Goal: Obtain resource: Download file/media

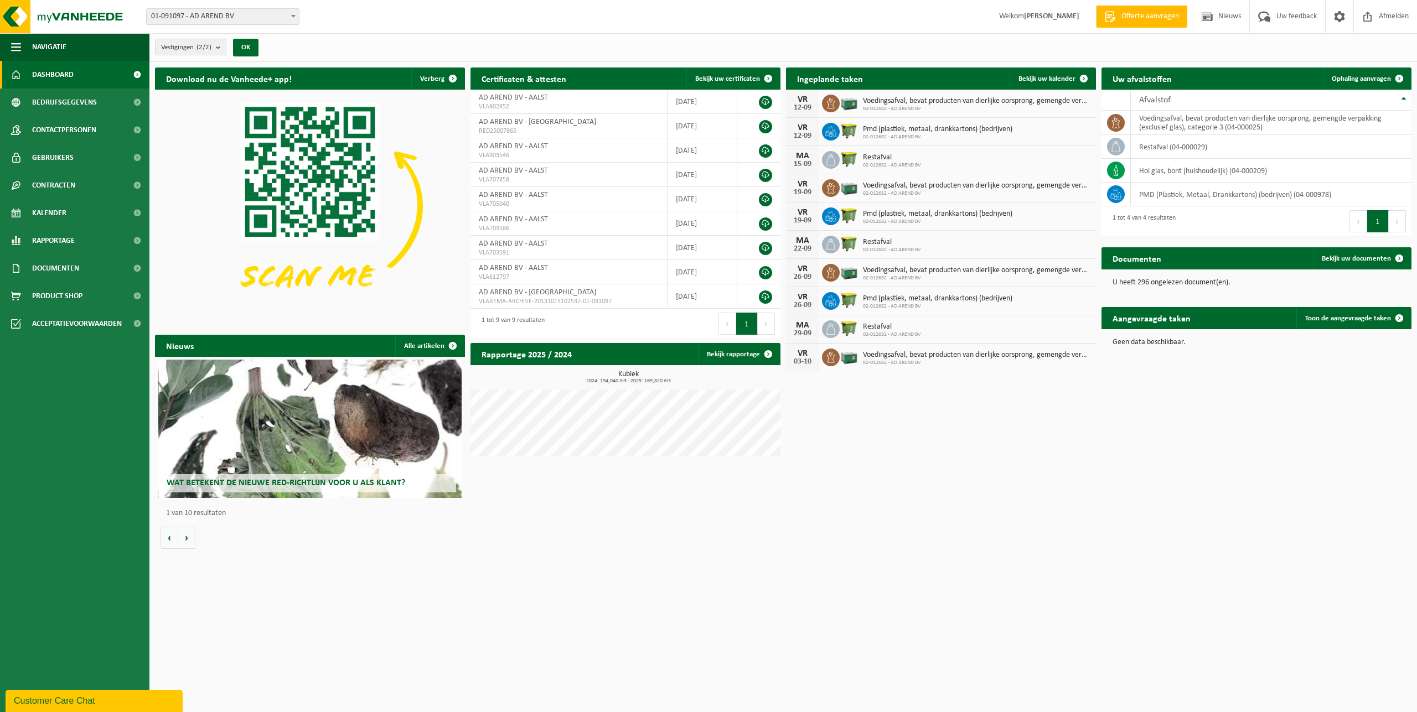
click at [234, 15] on span "01-091097 - AD AREND BV" at bounding box center [223, 16] width 152 height 15
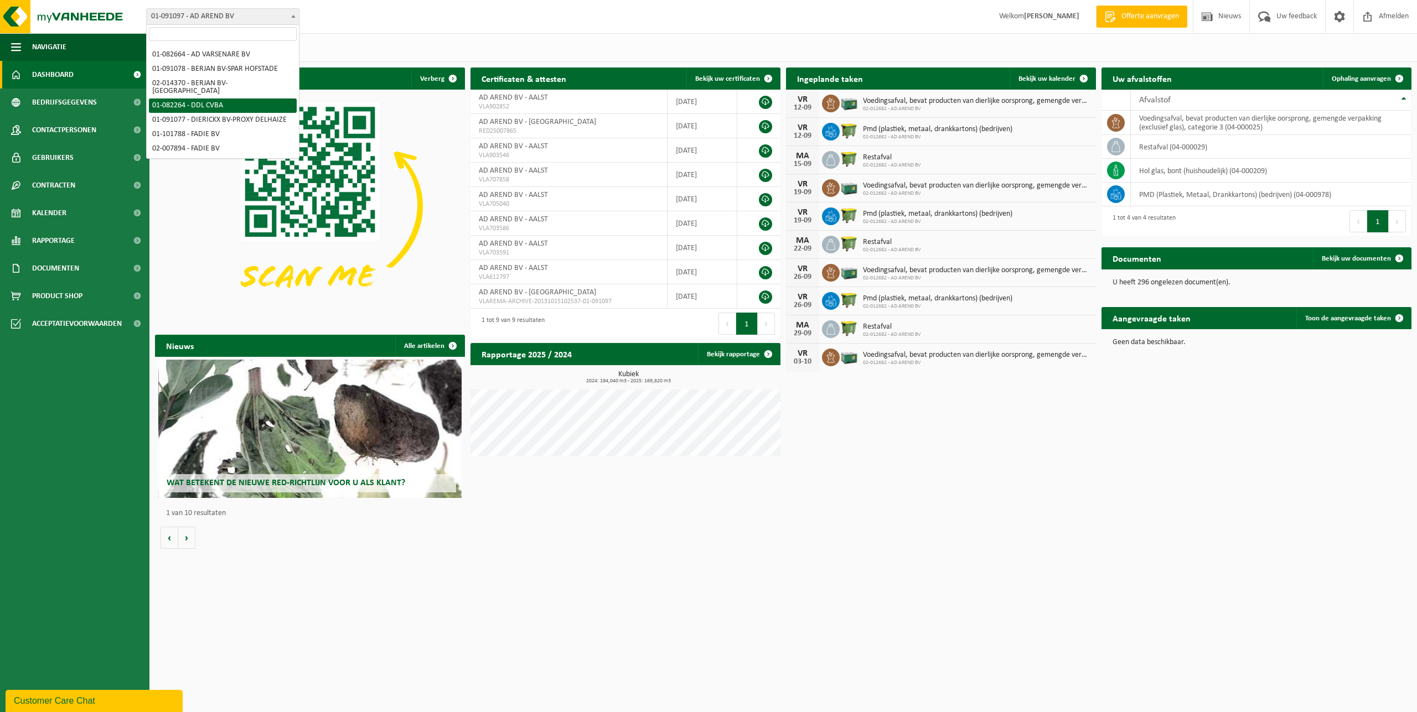
scroll to position [169, 0]
select select "862"
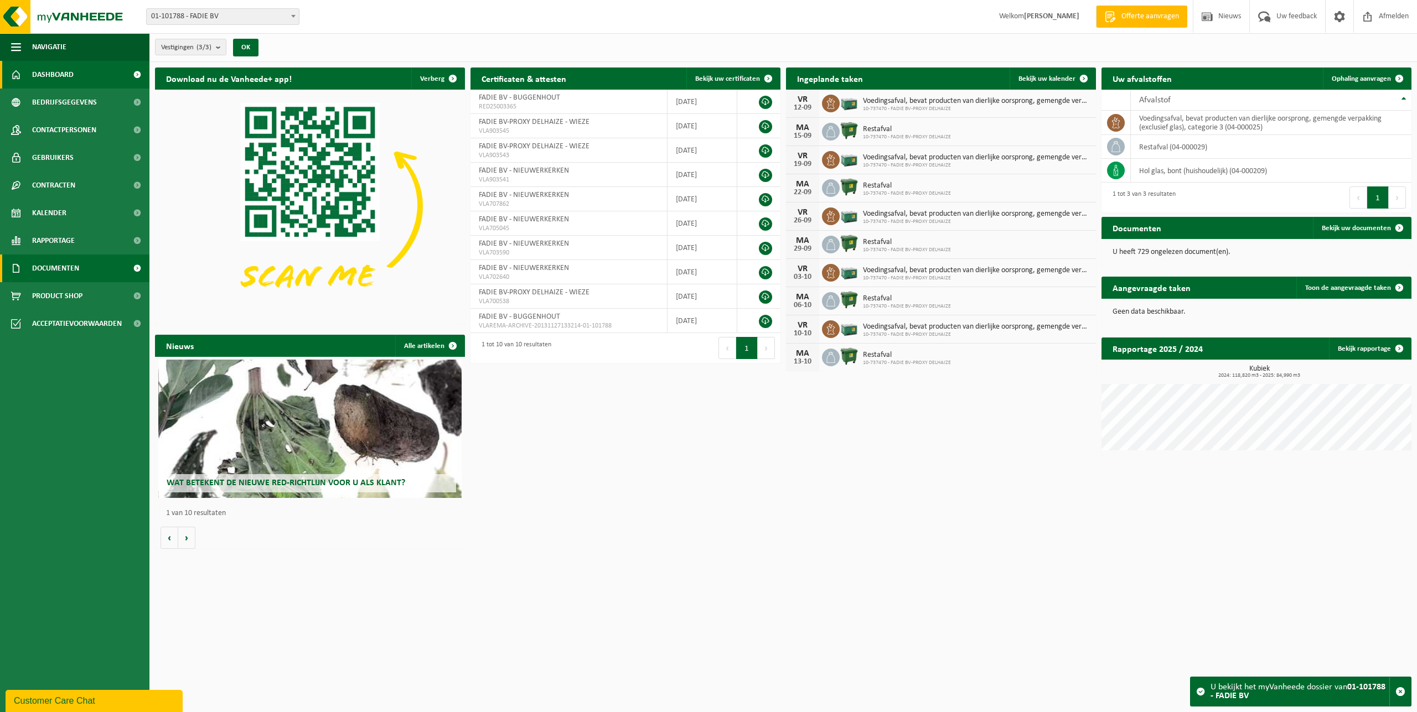
click at [65, 274] on span "Documenten" at bounding box center [55, 269] width 47 height 28
click at [66, 315] on span "Documenten" at bounding box center [54, 319] width 41 height 21
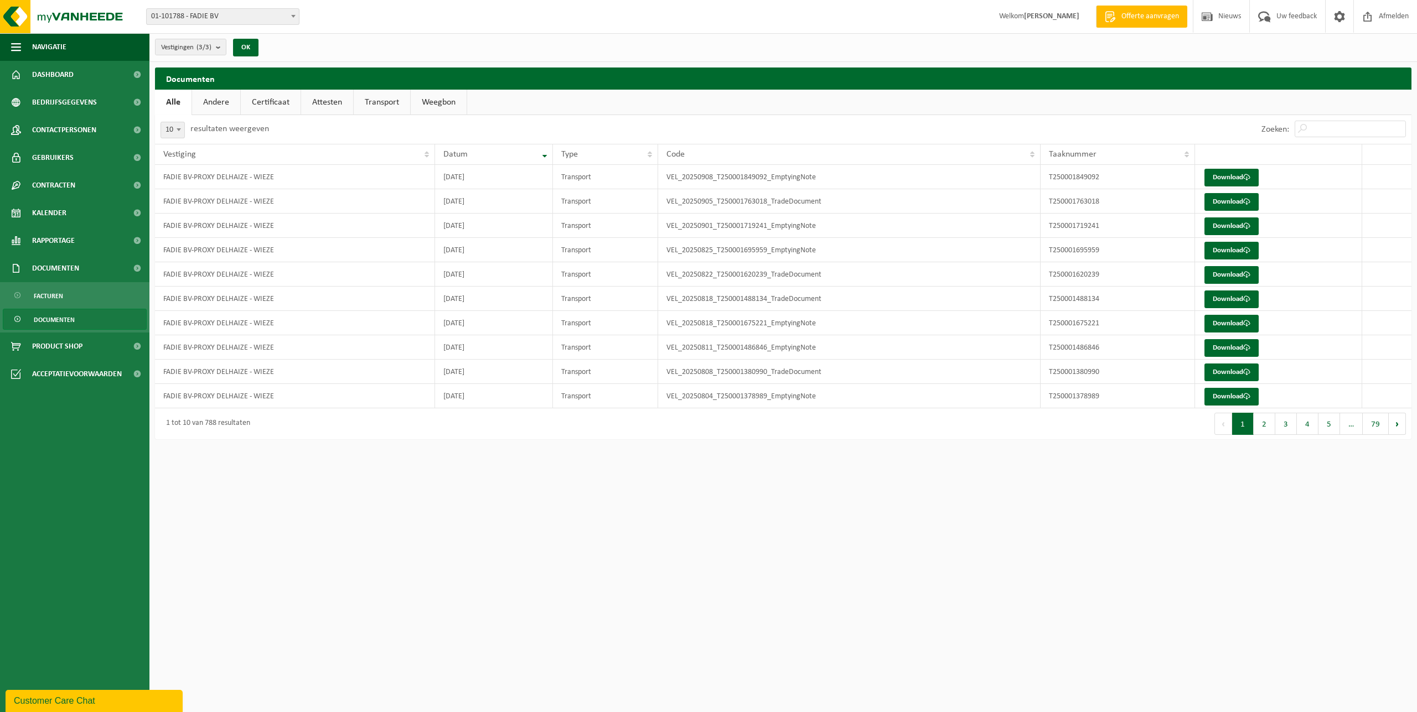
click at [260, 17] on span "01-101788 - FADIE BV" at bounding box center [223, 16] width 152 height 15
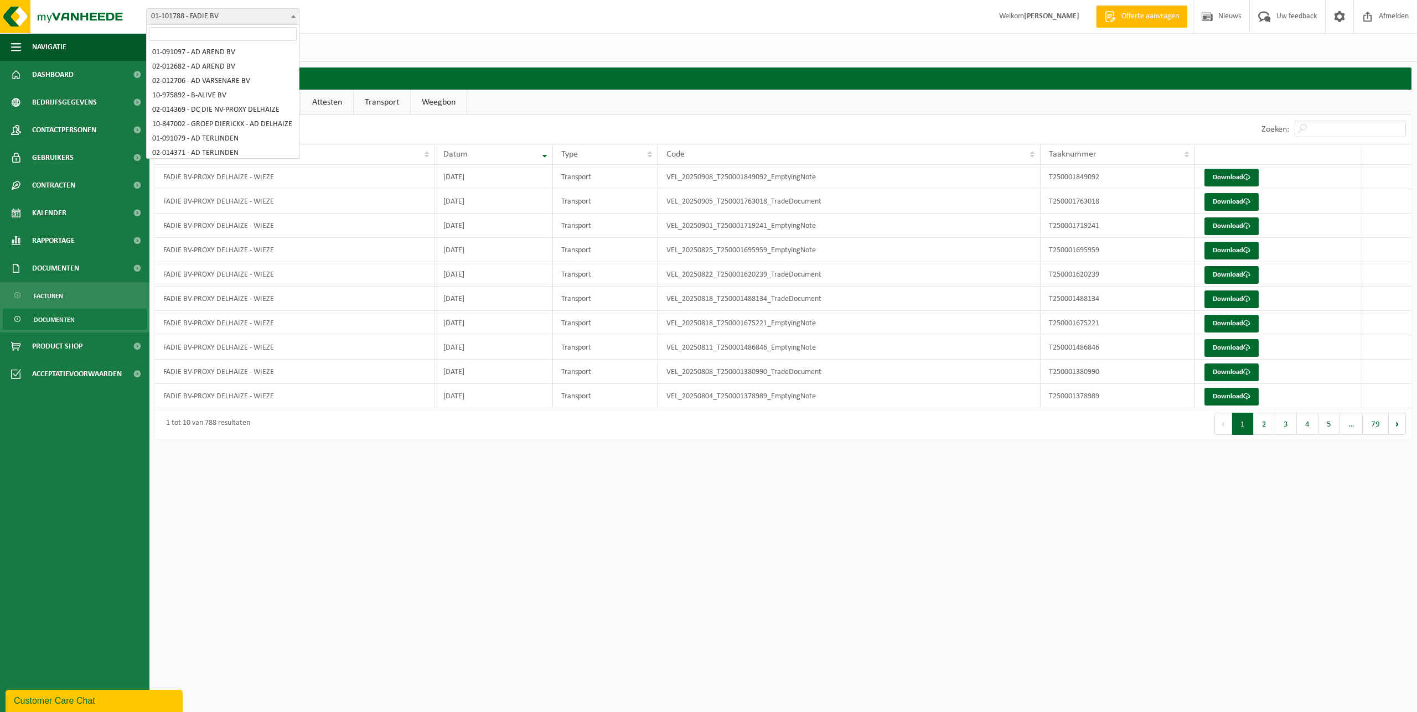
scroll to position [174, 0]
select select "1069"
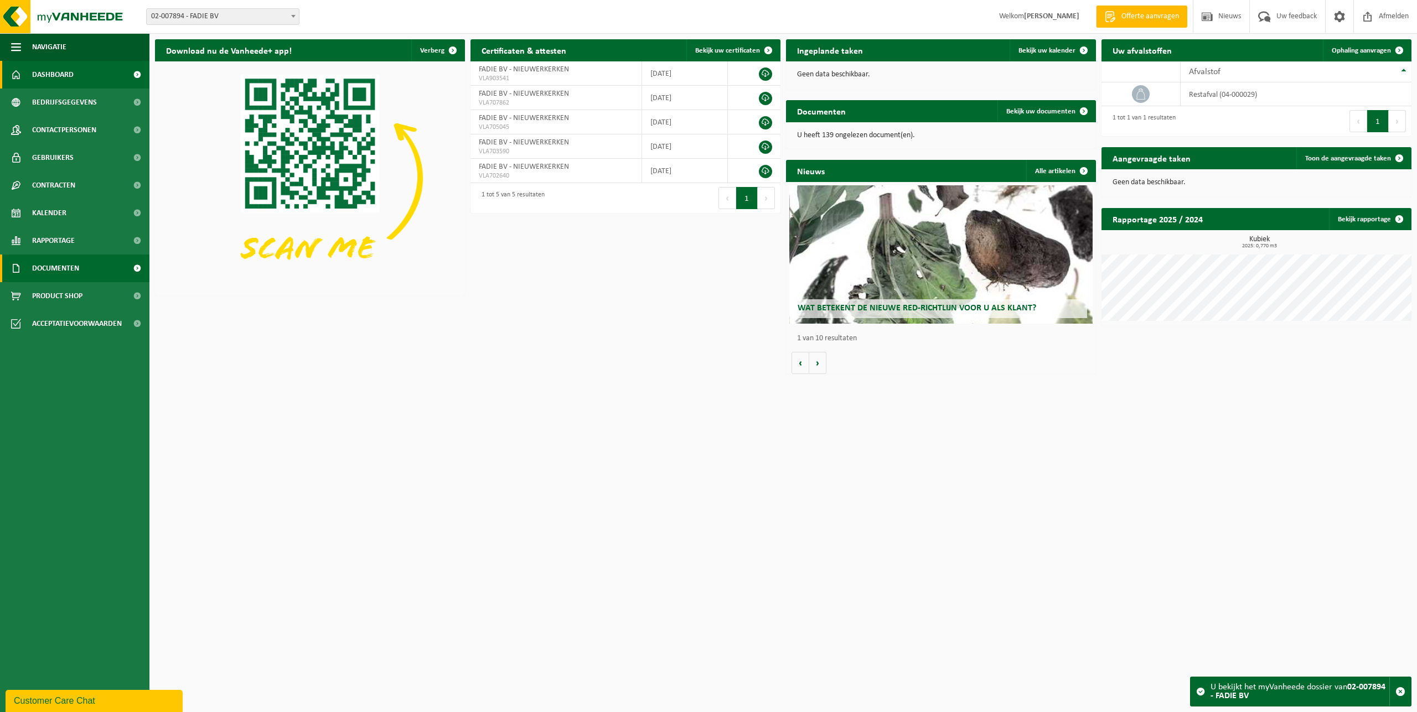
click at [63, 270] on span "Documenten" at bounding box center [55, 269] width 47 height 28
click at [67, 322] on span "Documenten" at bounding box center [54, 319] width 41 height 21
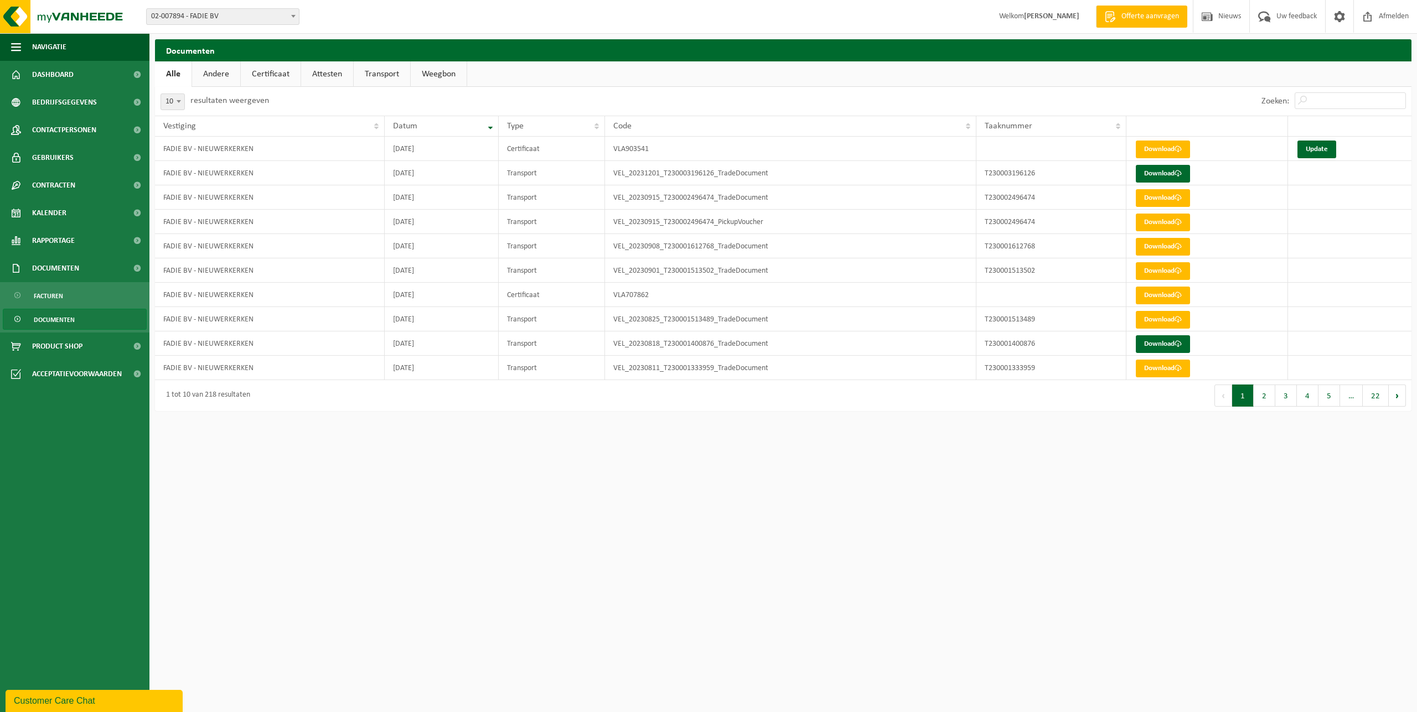
click at [233, 14] on span "02-007894 - FADIE BV" at bounding box center [223, 16] width 152 height 15
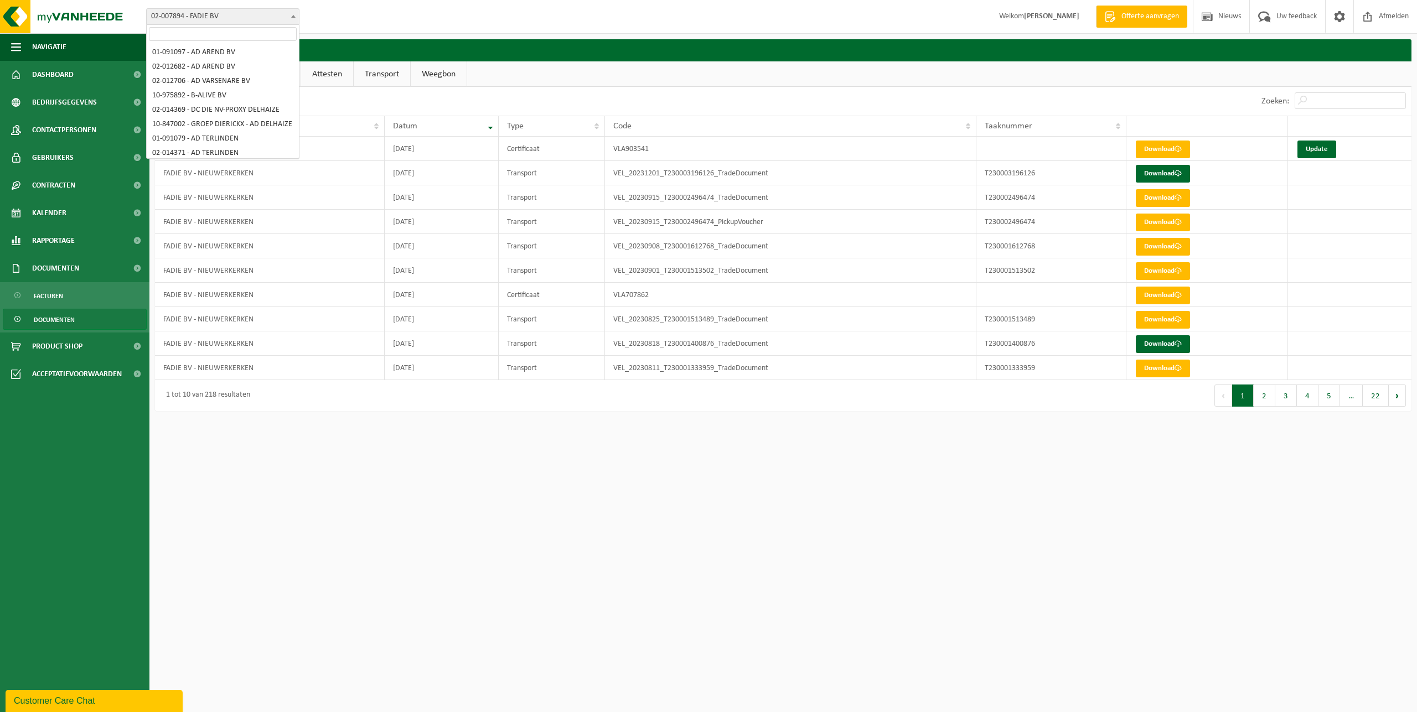
scroll to position [188, 0]
select select "3713"
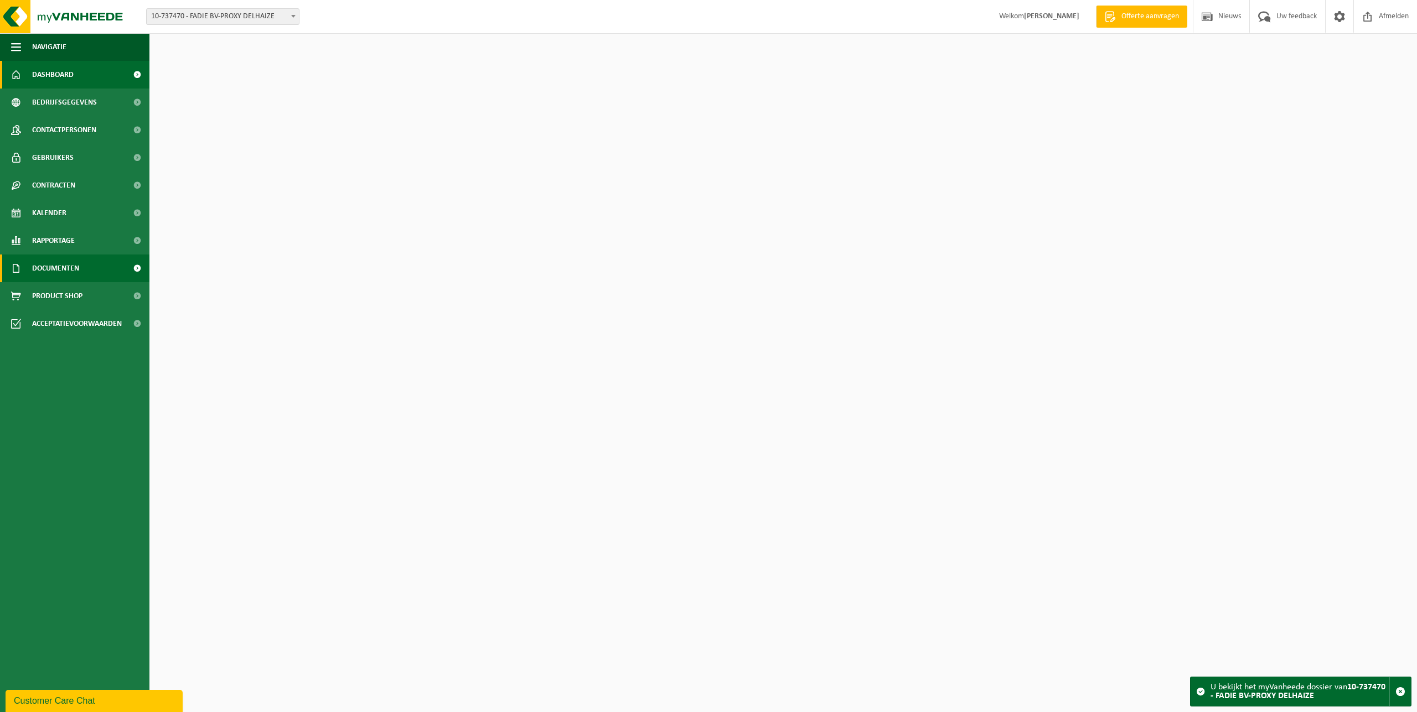
click at [73, 263] on span "Documenten" at bounding box center [55, 269] width 47 height 28
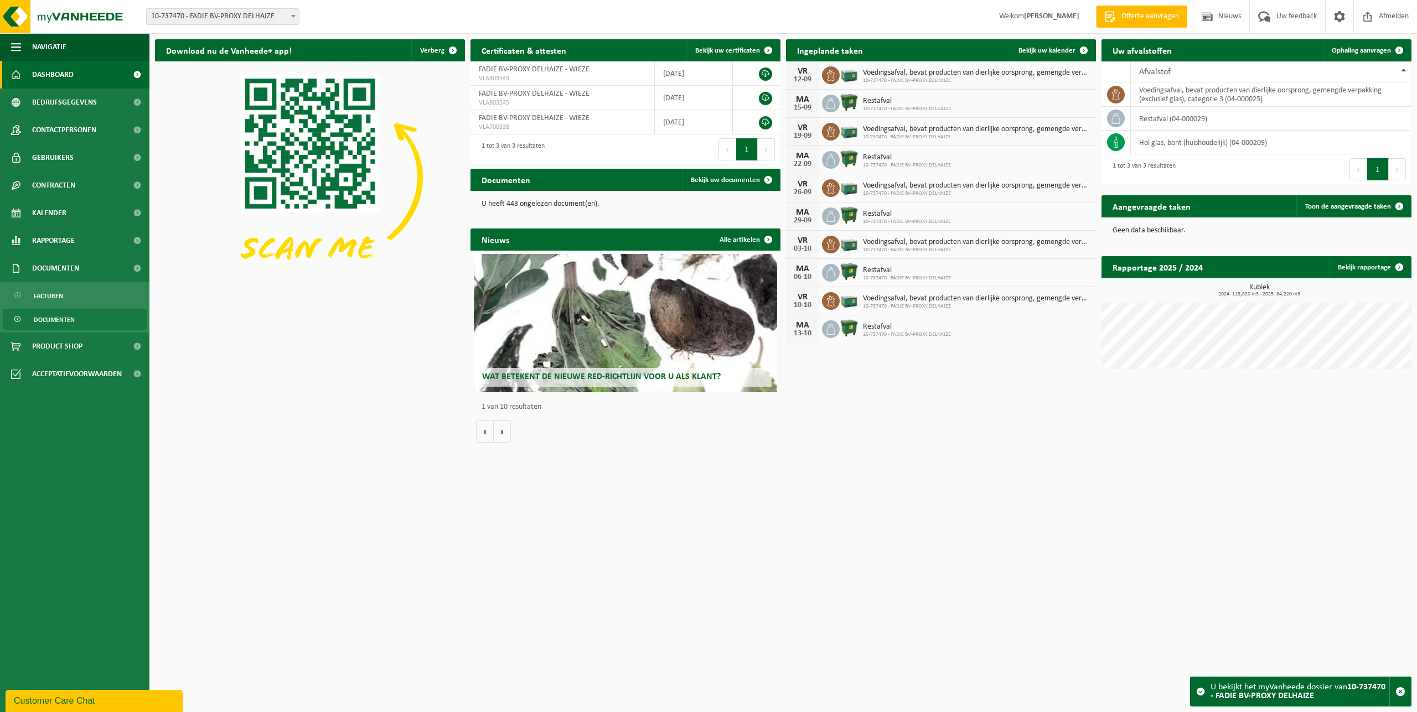
click at [77, 317] on link "Documenten" at bounding box center [75, 319] width 144 height 21
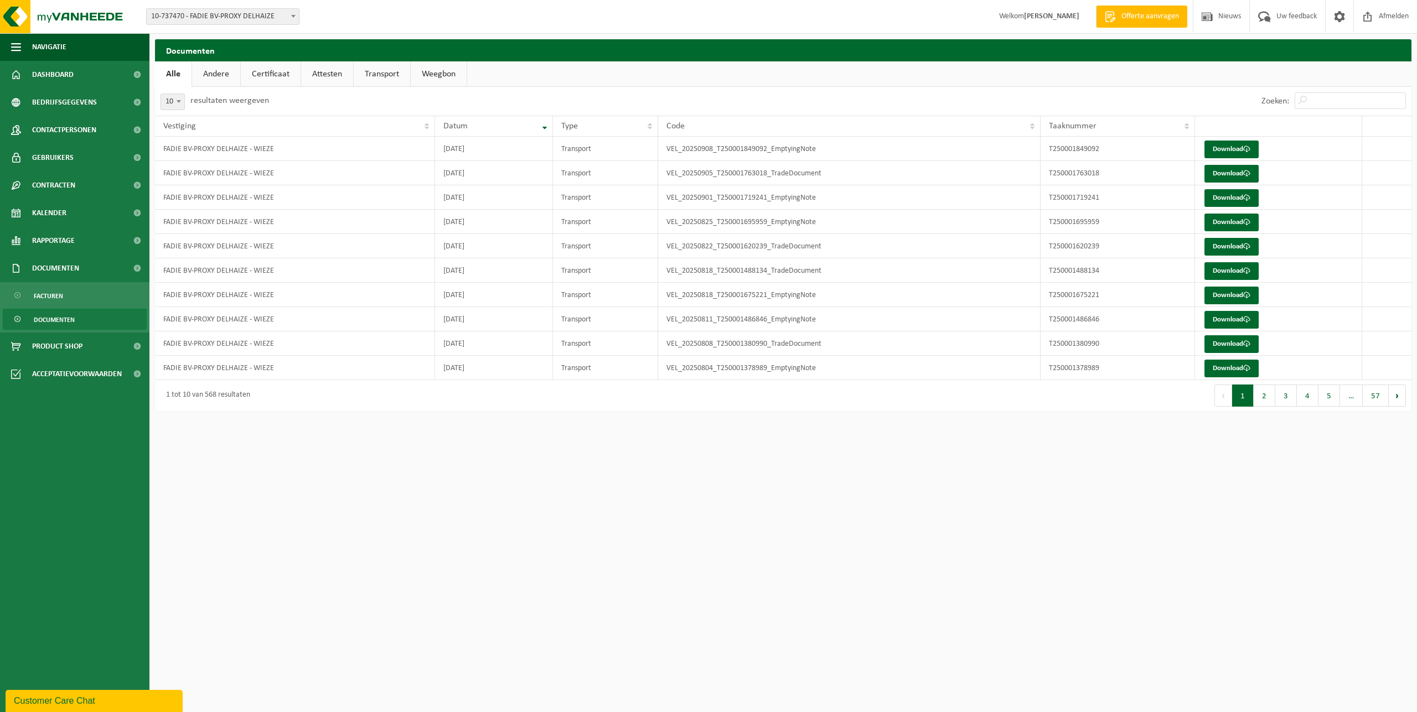
click at [228, 16] on span "10-737470 - FADIE BV-PROXY DELHAIZE" at bounding box center [223, 16] width 152 height 15
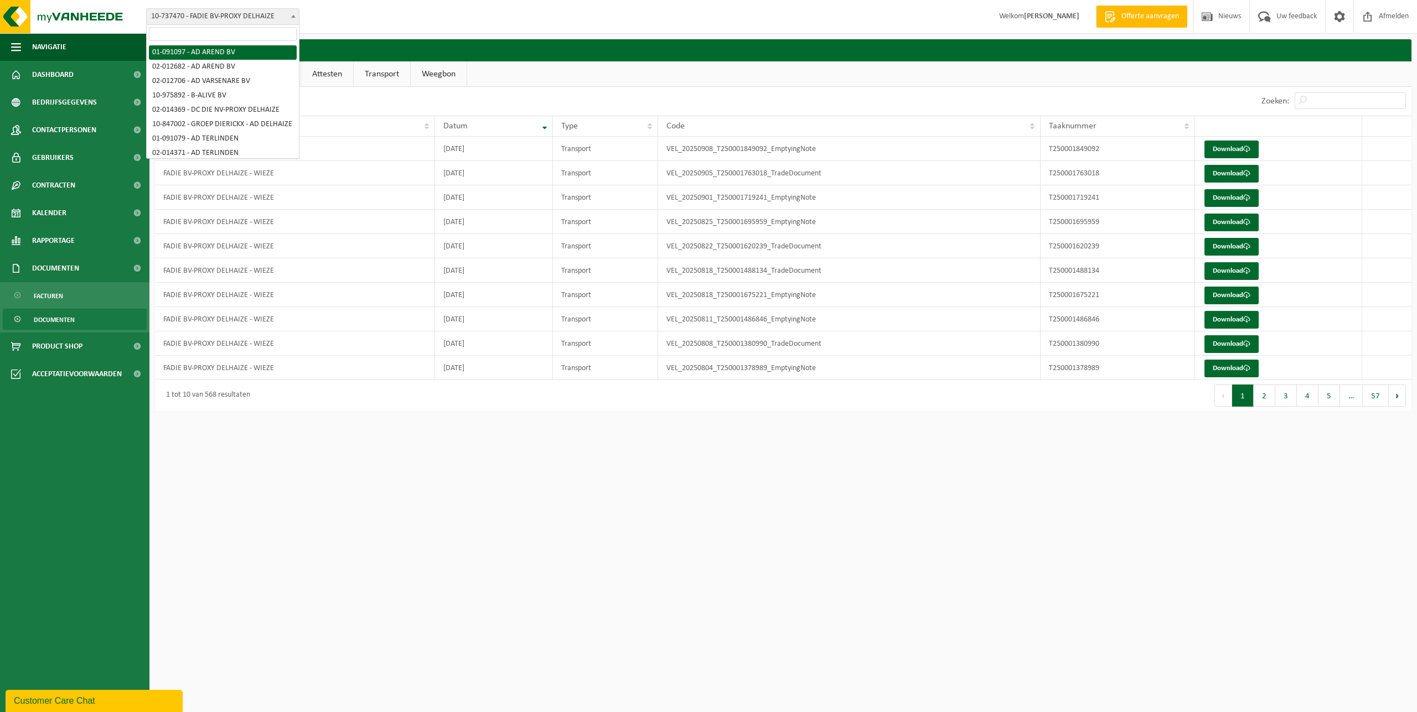
select select "750"
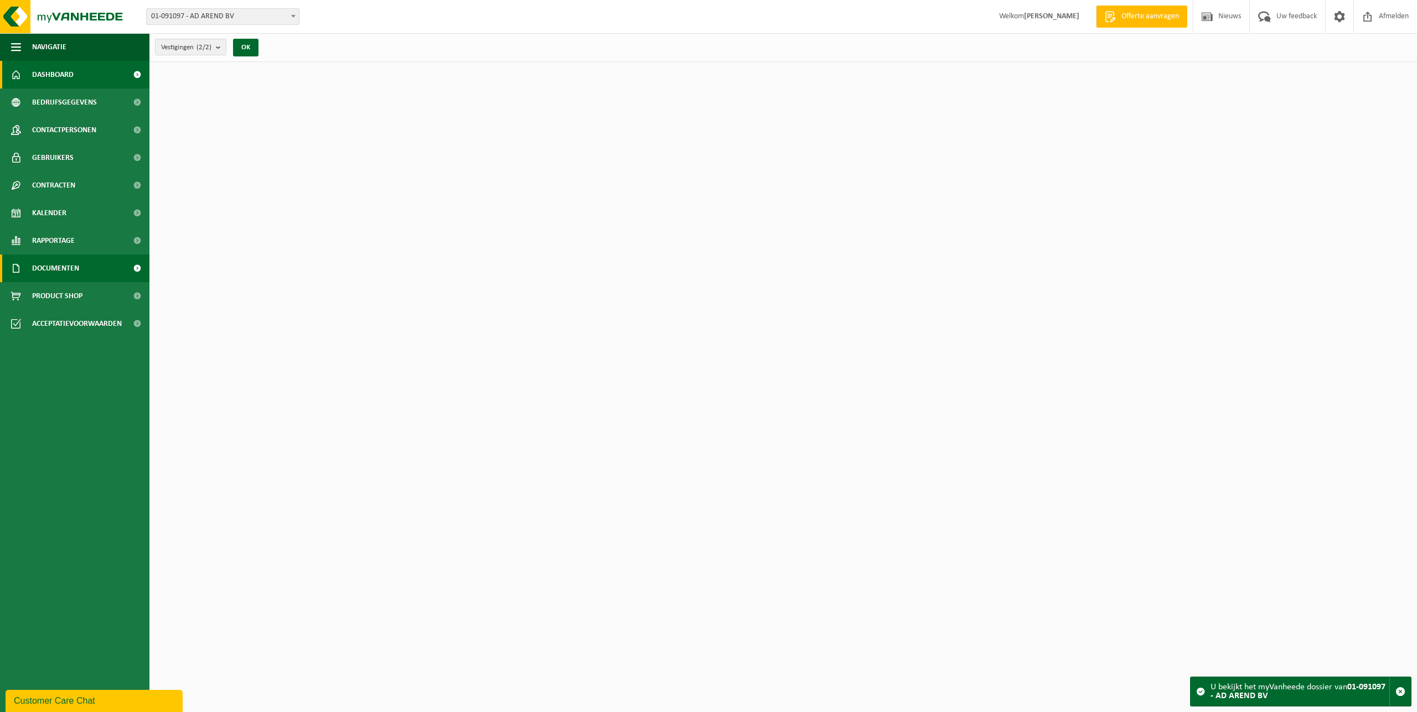
click at [55, 272] on span "Documenten" at bounding box center [55, 269] width 47 height 28
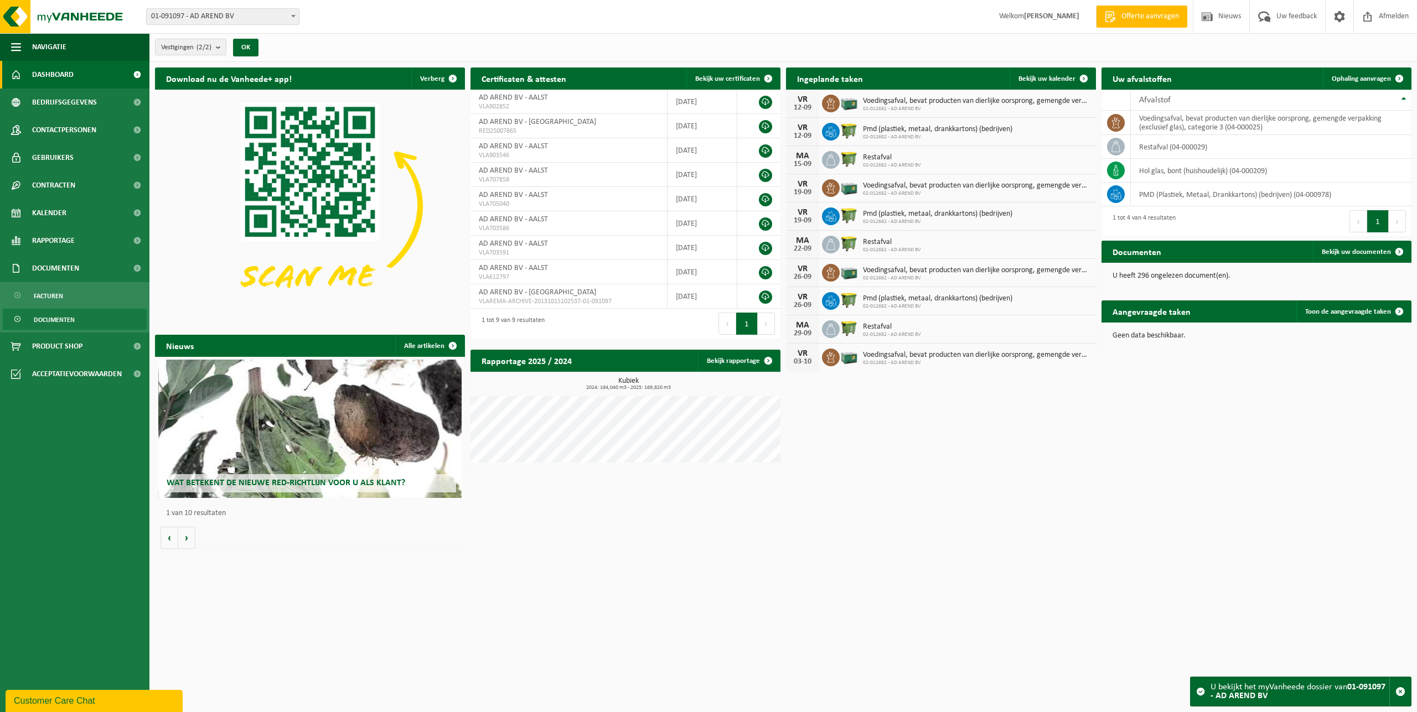
click at [66, 319] on span "Documenten" at bounding box center [54, 319] width 41 height 21
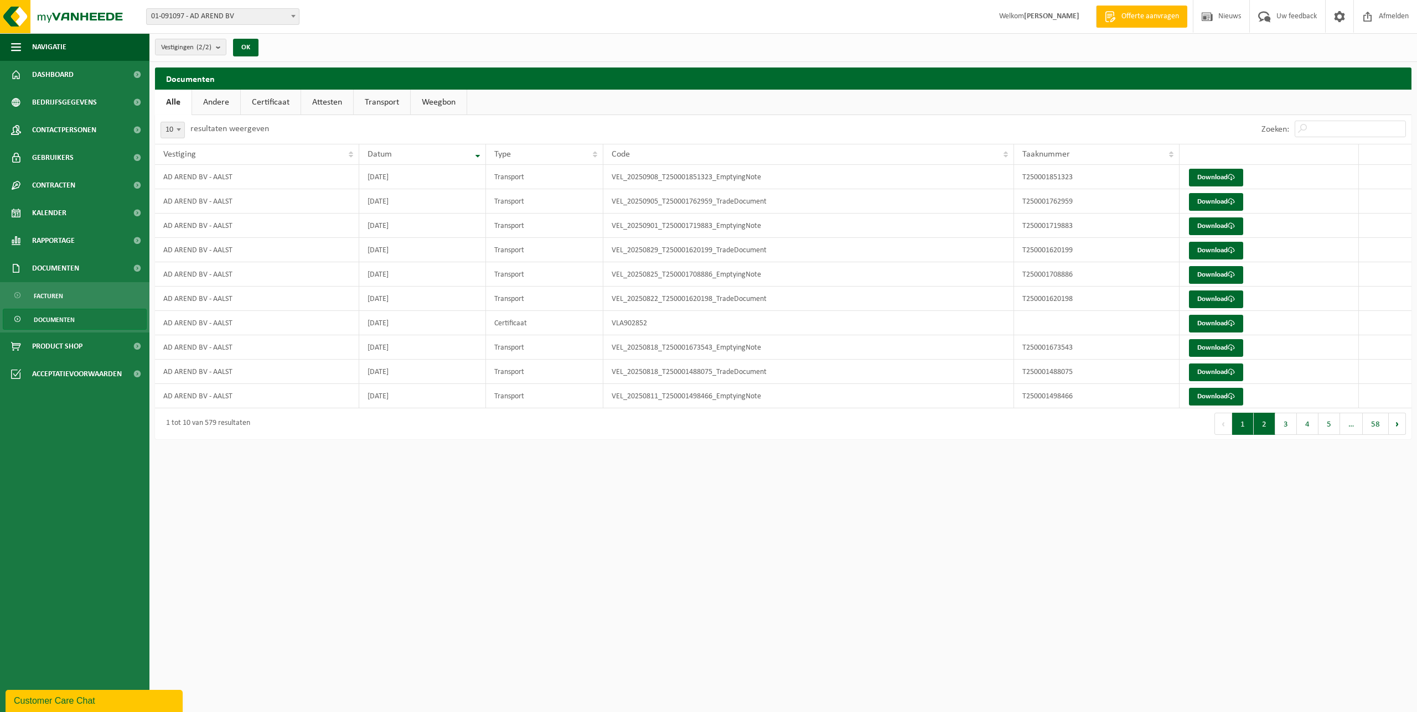
click at [1263, 426] on button "2" at bounding box center [1265, 424] width 22 height 22
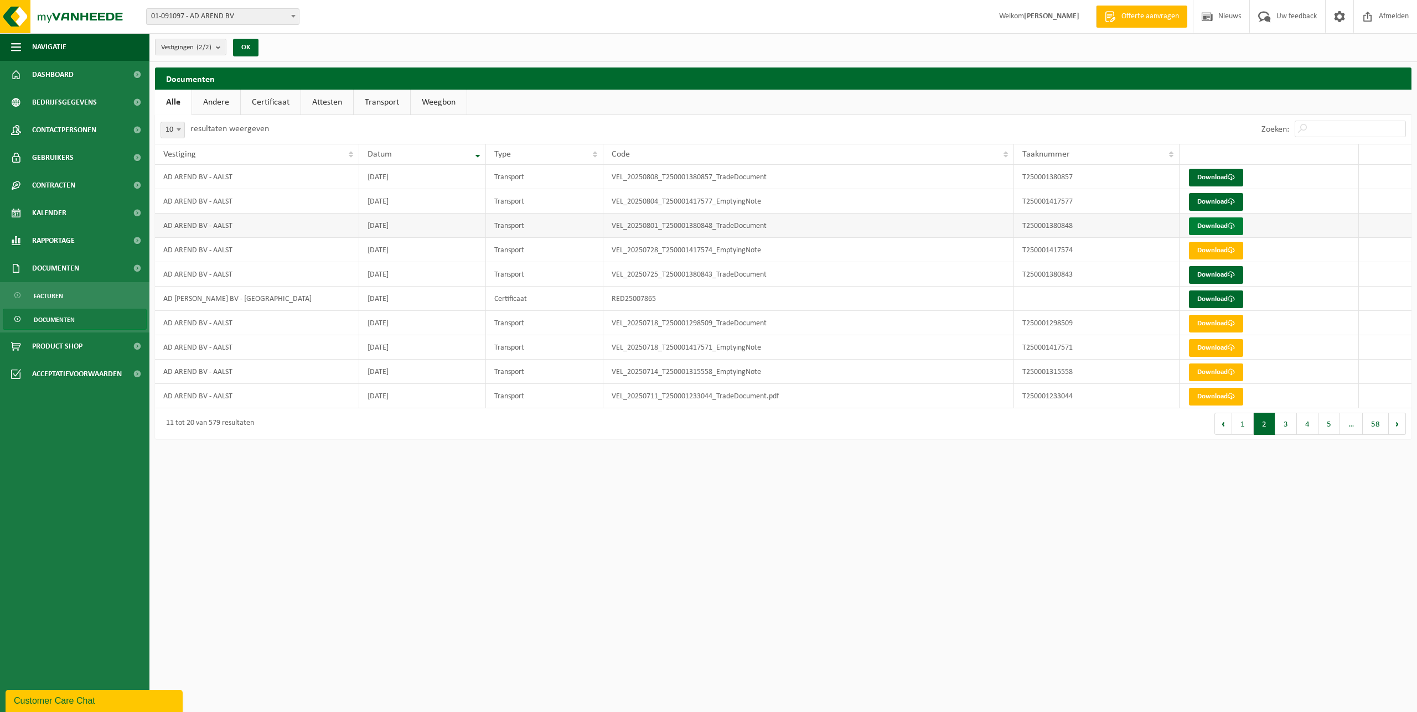
click at [1211, 226] on link "Download" at bounding box center [1216, 227] width 54 height 18
click at [1211, 202] on link "Download" at bounding box center [1216, 202] width 54 height 18
click at [1244, 424] on button "1" at bounding box center [1243, 424] width 22 height 22
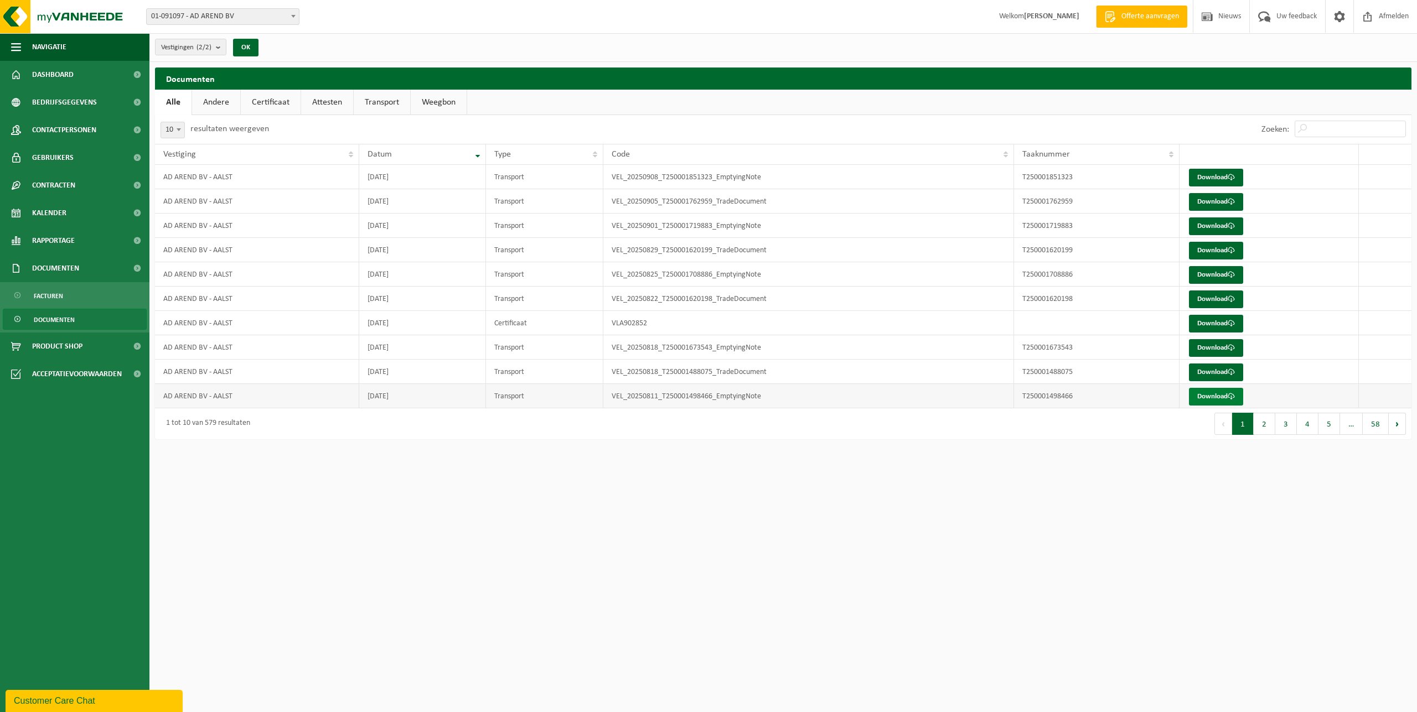
click at [1223, 400] on link "Download" at bounding box center [1216, 397] width 54 height 18
click at [1213, 350] on link "Download" at bounding box center [1216, 348] width 54 height 18
click at [1215, 324] on link "Download" at bounding box center [1216, 324] width 54 height 18
click at [1219, 275] on link "Download" at bounding box center [1216, 275] width 54 height 18
click at [68, 242] on span "Rapportage" at bounding box center [53, 241] width 43 height 28
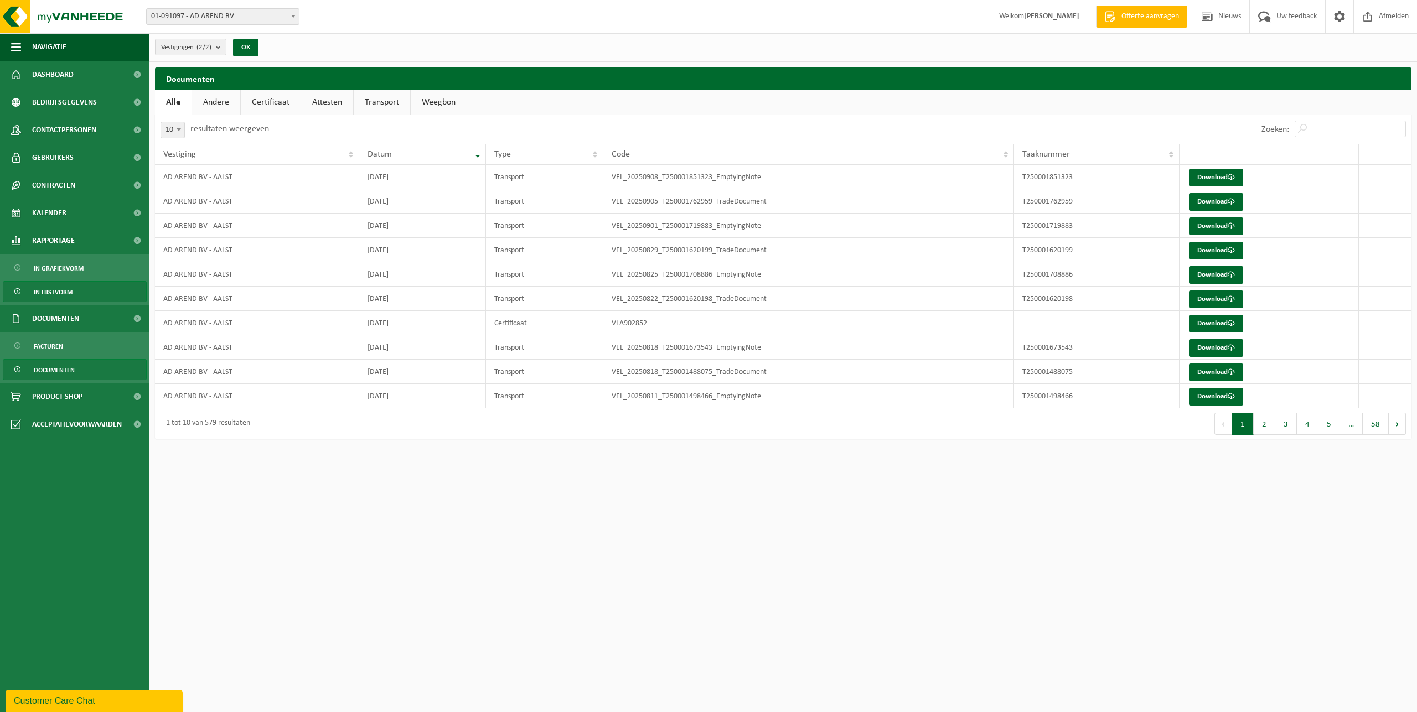
click at [64, 292] on span "In lijstvorm" at bounding box center [53, 292] width 39 height 21
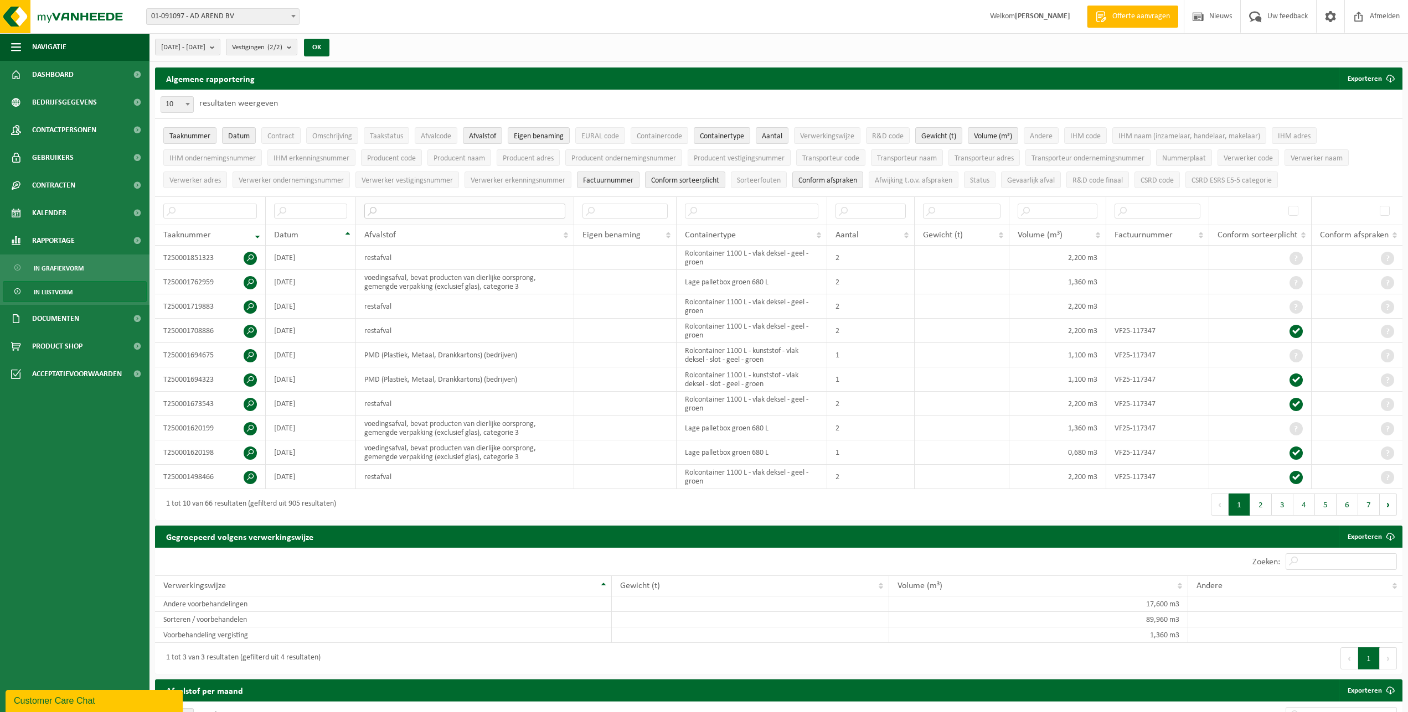
click at [408, 208] on input "text" at bounding box center [464, 211] width 200 height 15
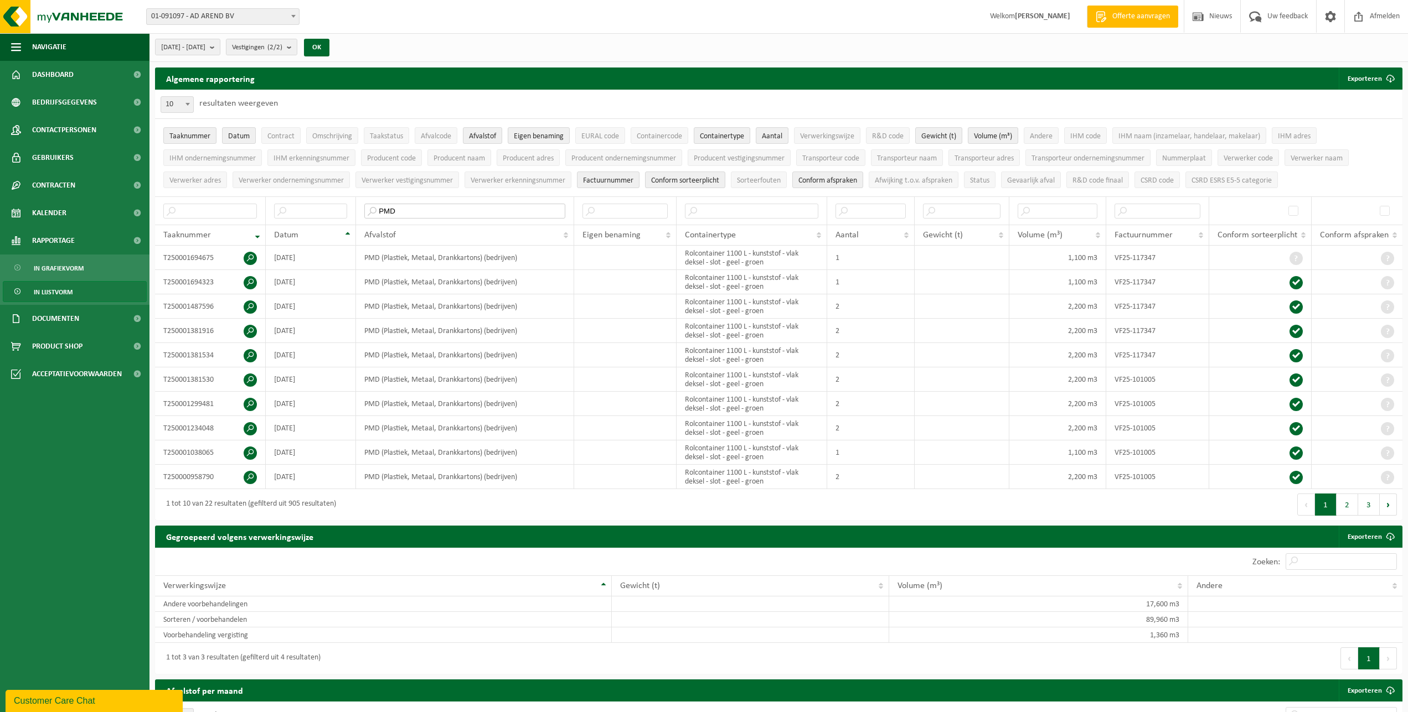
type input "PMD"
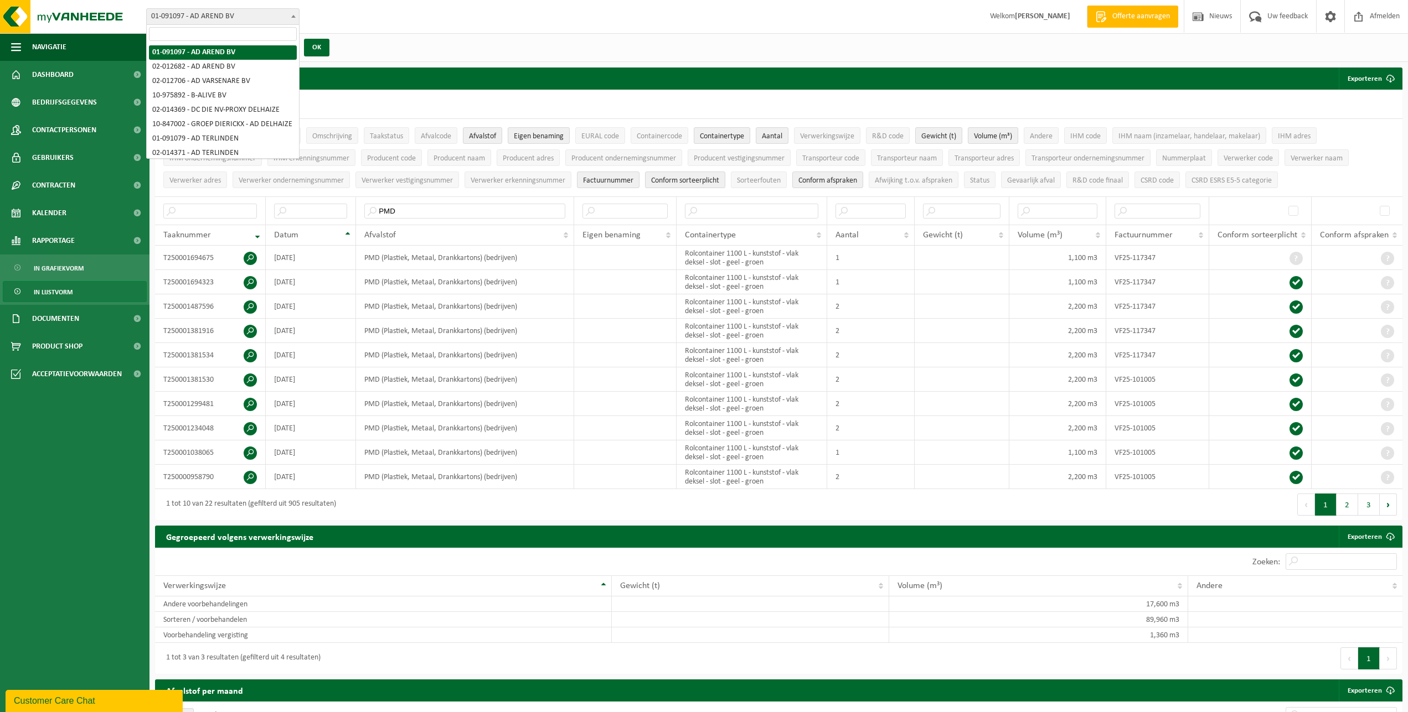
click at [232, 22] on span "01-091097 - AD AREND BV" at bounding box center [223, 16] width 152 height 15
select select "688"
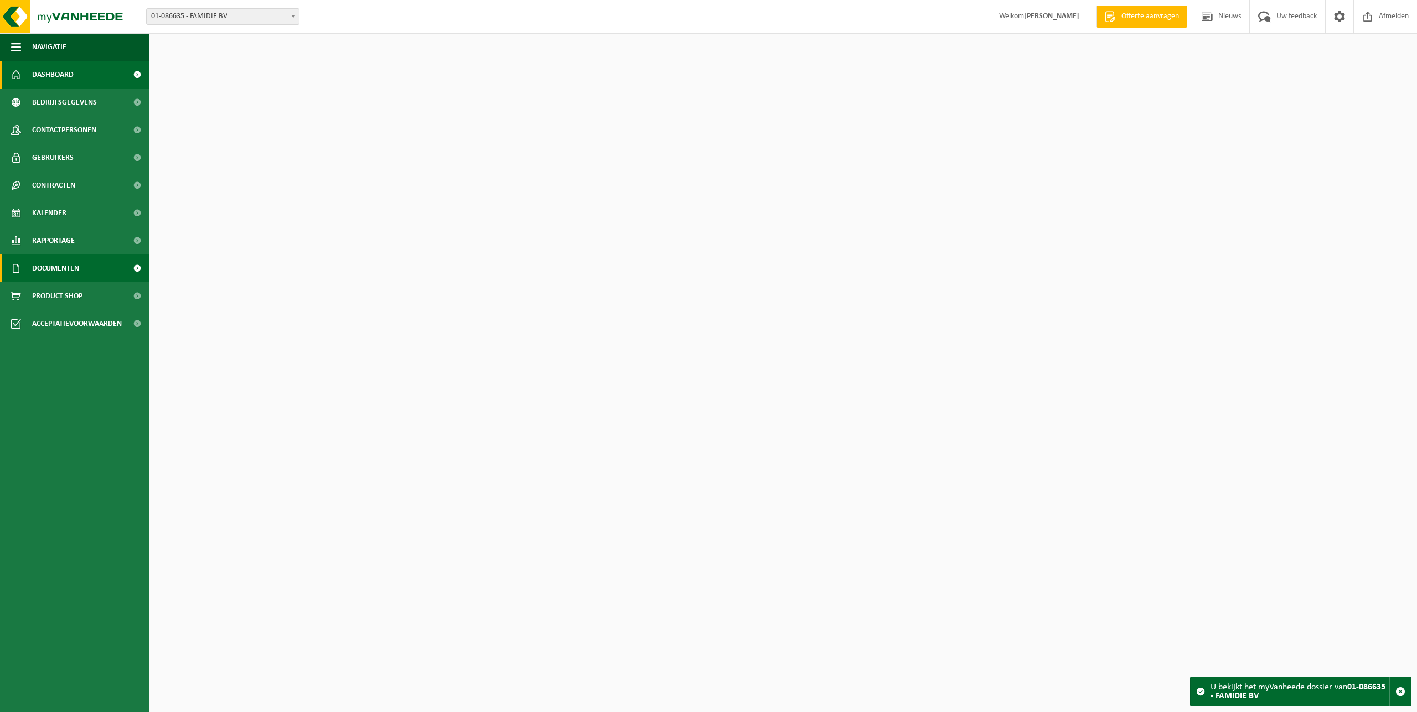
click at [56, 271] on span "Documenten" at bounding box center [55, 269] width 47 height 28
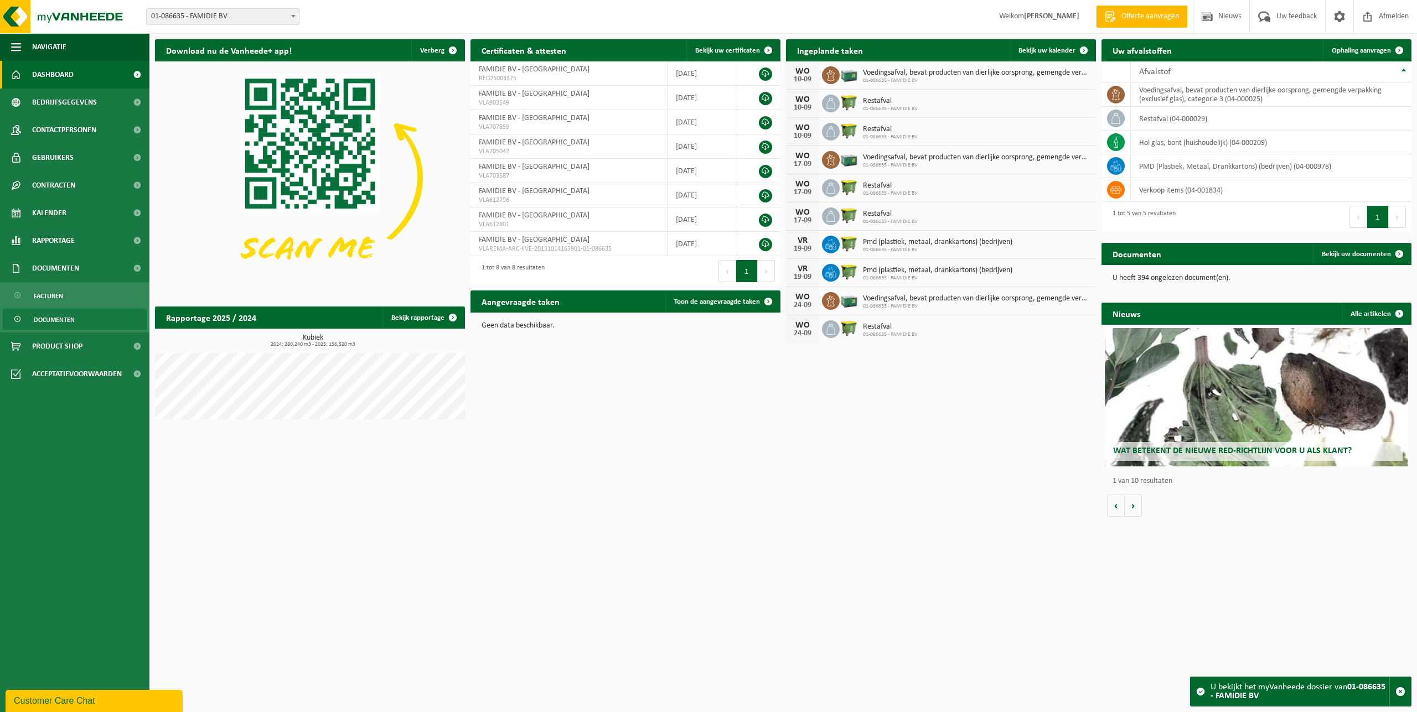
click at [63, 322] on span "Documenten" at bounding box center [54, 319] width 41 height 21
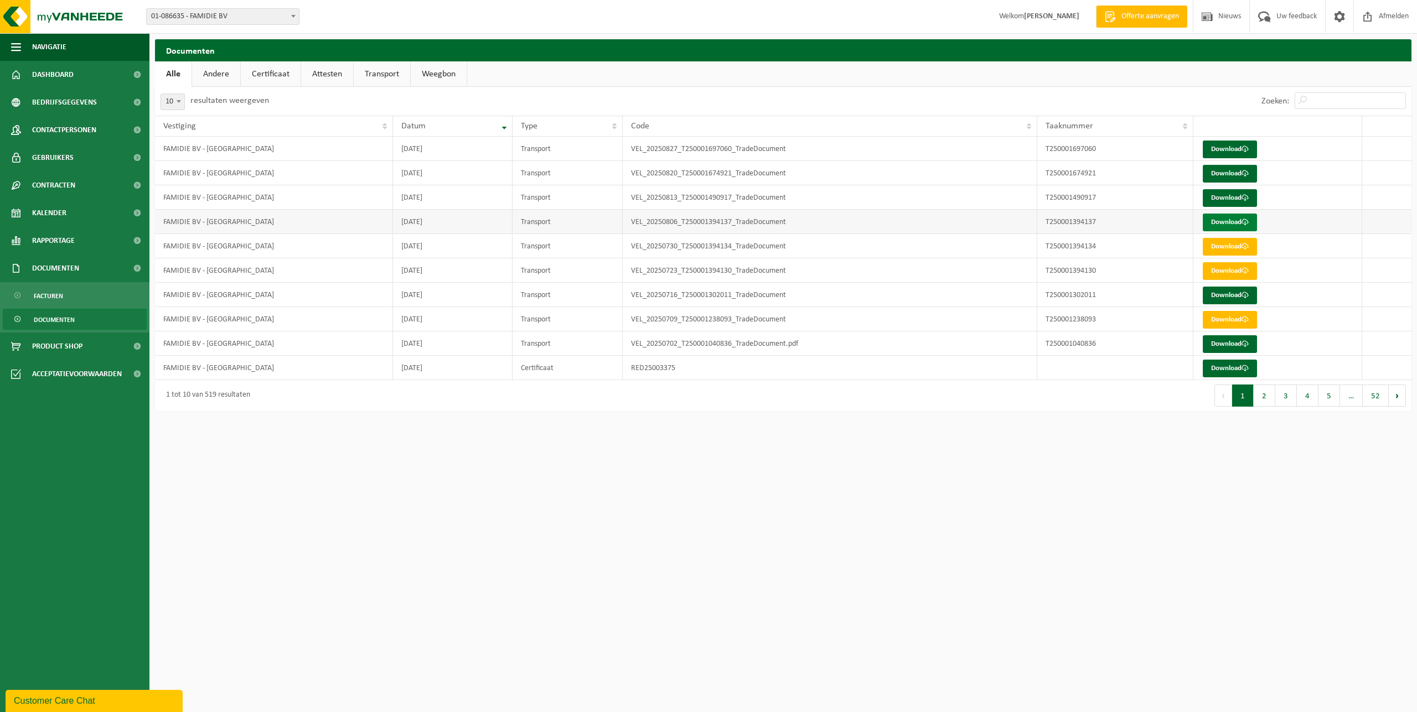
click at [1216, 218] on link "Download" at bounding box center [1230, 223] width 54 height 18
click at [1219, 172] on link "Download" at bounding box center [1230, 174] width 54 height 18
click at [65, 237] on span "Rapportage" at bounding box center [53, 241] width 43 height 28
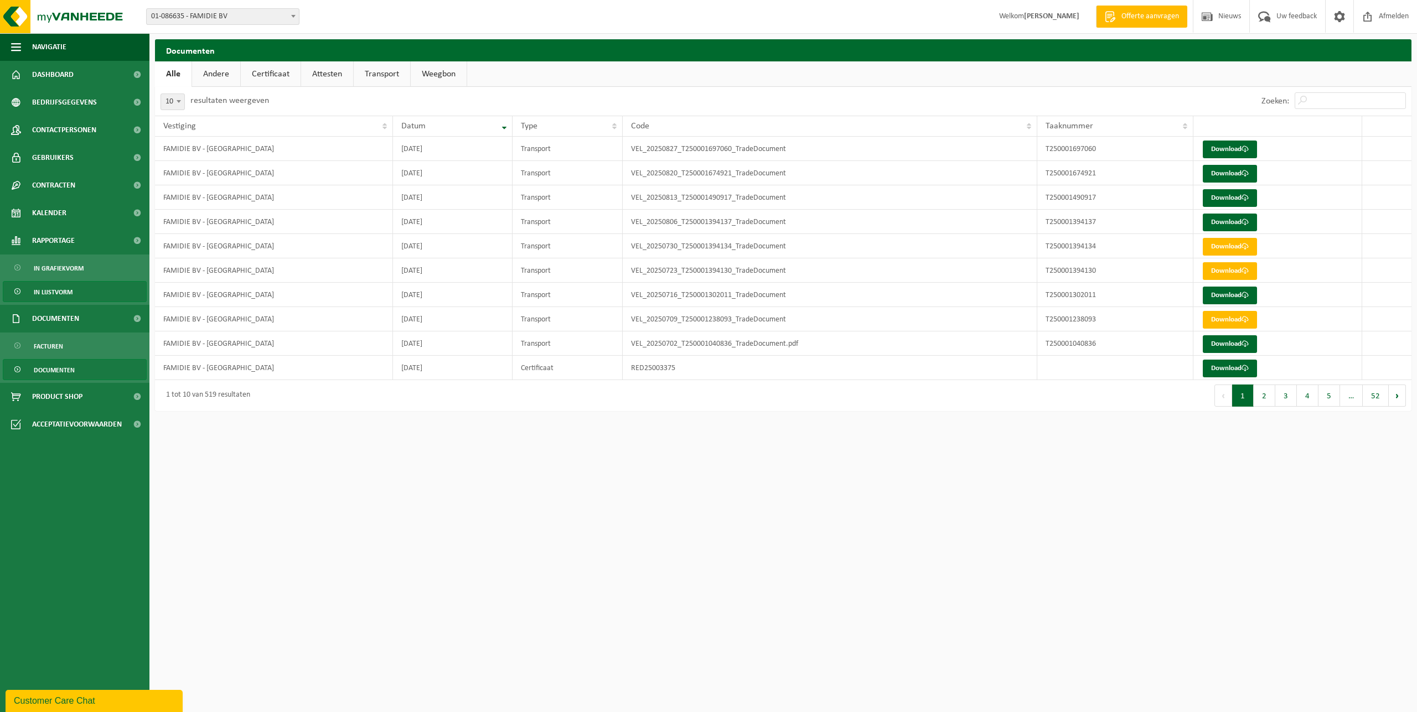
click at [63, 287] on span "In lijstvorm" at bounding box center [53, 292] width 39 height 21
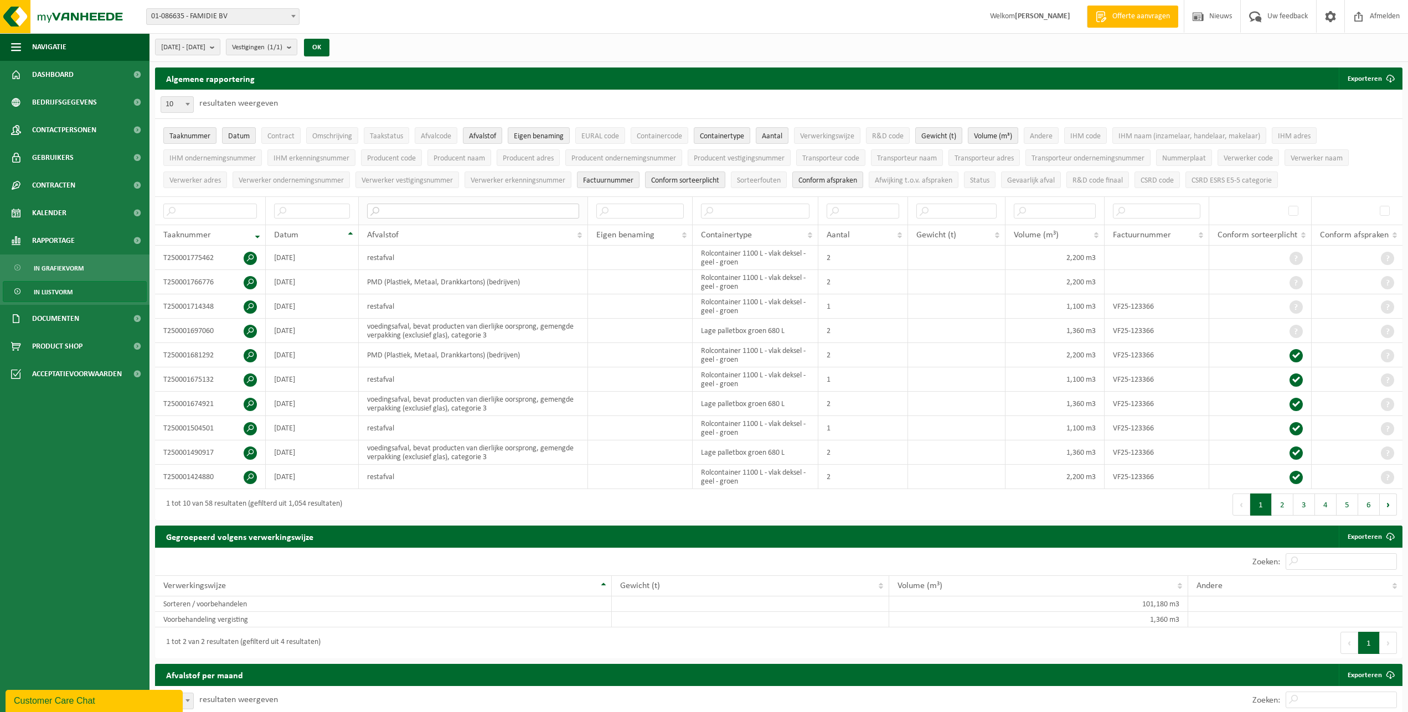
click at [444, 211] on input "text" at bounding box center [473, 211] width 212 height 15
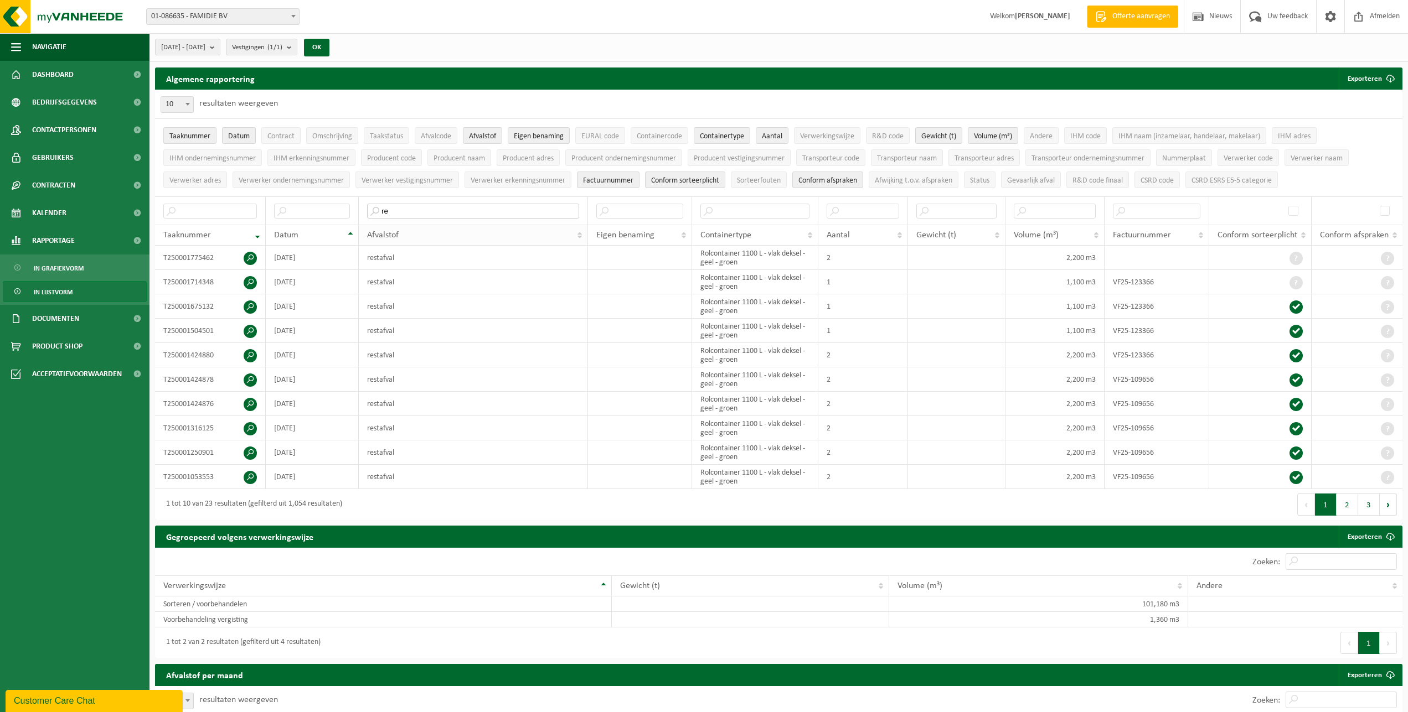
type input "r"
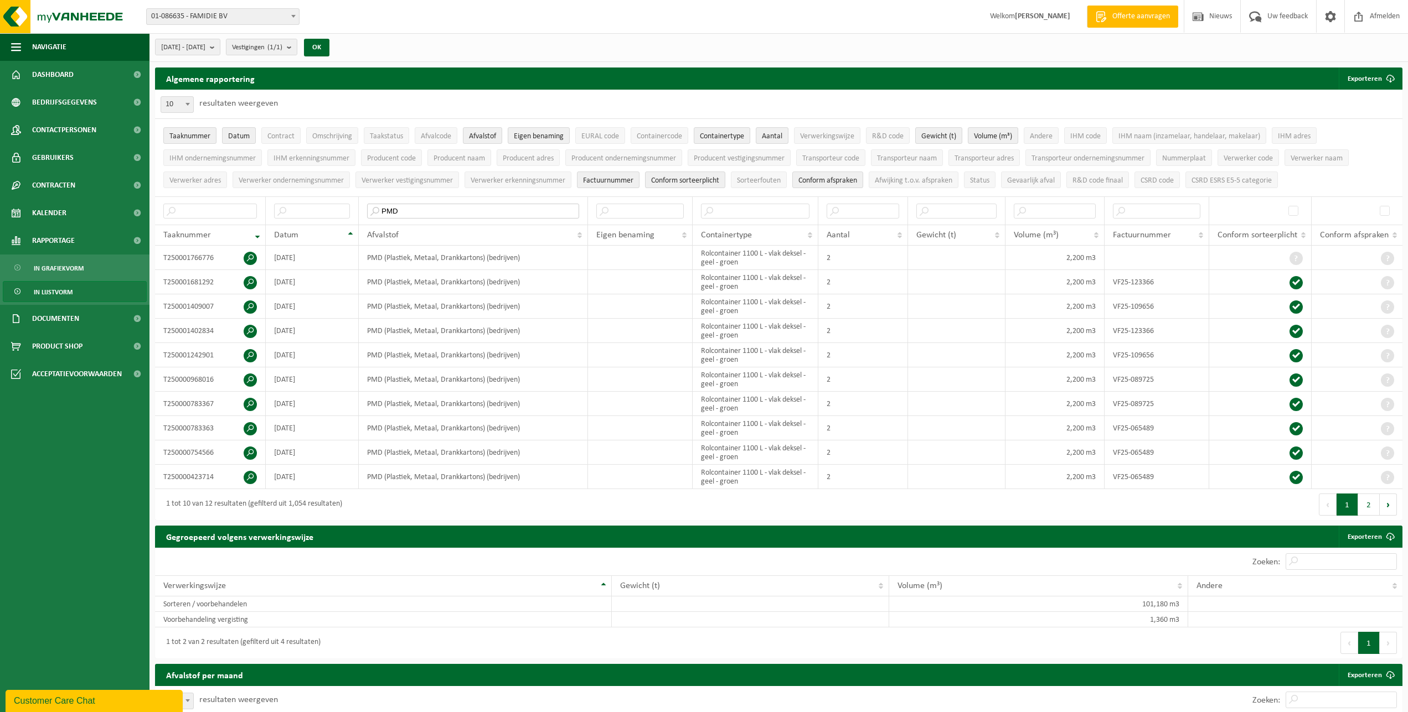
type input "PMD"
